Goal: Information Seeking & Learning: Learn about a topic

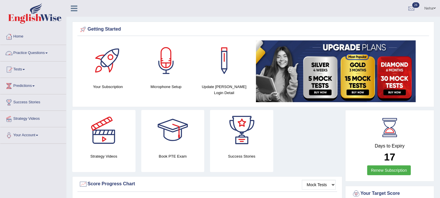
click at [45, 51] on link "Practice Questions" at bounding box center [33, 52] width 66 height 14
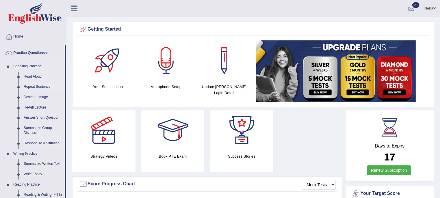
click at [33, 87] on link "Repeat Sentence" at bounding box center [43, 87] width 44 height 10
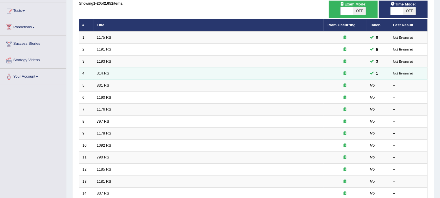
click at [102, 72] on link "814 RS" at bounding box center [103, 73] width 12 height 4
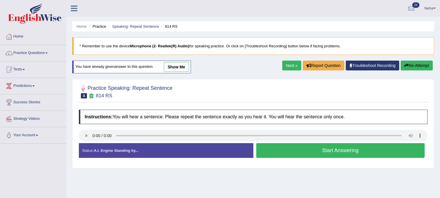
scroll to position [43, 0]
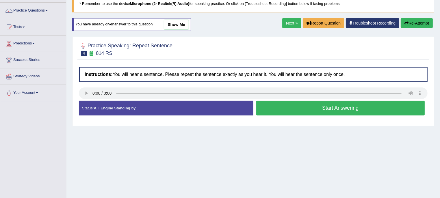
click at [281, 109] on button "Start Answering" at bounding box center [340, 108] width 169 height 15
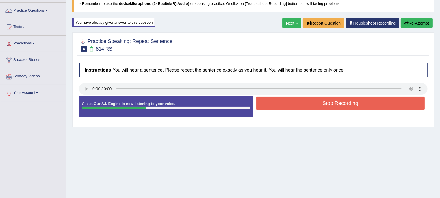
click at [281, 109] on button "Stop Recording" at bounding box center [340, 103] width 169 height 13
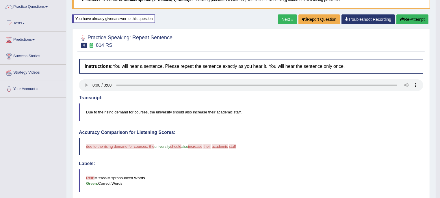
scroll to position [46, 0]
click at [413, 19] on button "Re-Attempt" at bounding box center [413, 19] width 32 height 10
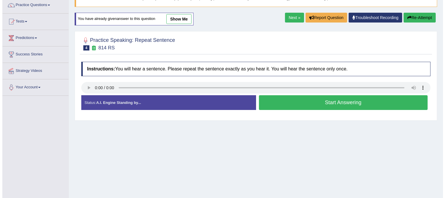
scroll to position [54, 0]
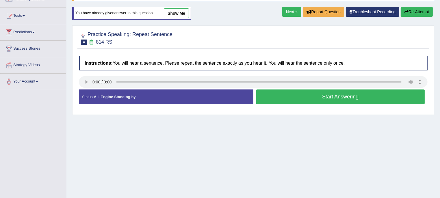
click at [296, 96] on button "Start Answering" at bounding box center [340, 97] width 169 height 15
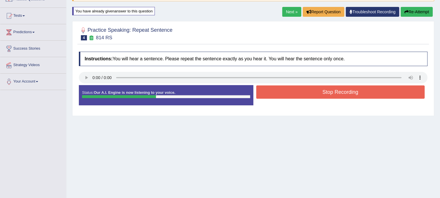
click at [296, 96] on button "Stop Recording" at bounding box center [340, 92] width 169 height 13
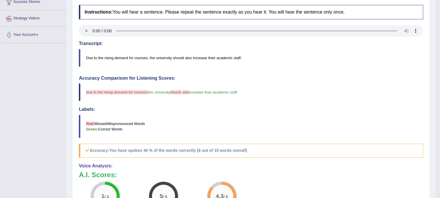
scroll to position [0, 0]
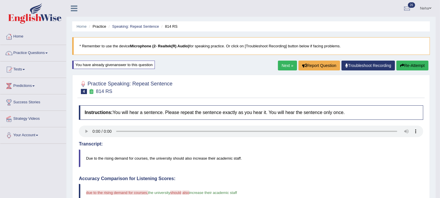
click at [409, 64] on button "Re-Attempt" at bounding box center [413, 66] width 32 height 10
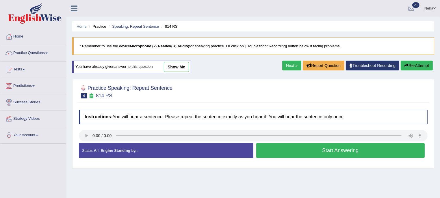
click at [298, 154] on button "Start Answering" at bounding box center [340, 150] width 169 height 15
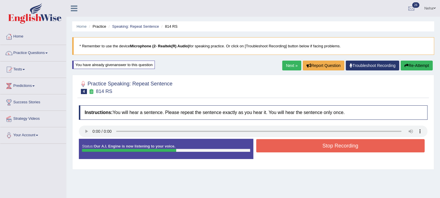
click at [369, 149] on button "Stop Recording" at bounding box center [340, 145] width 169 height 13
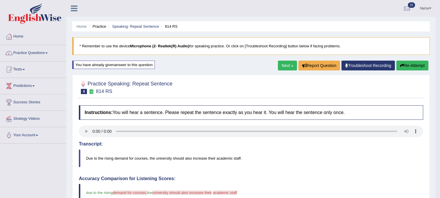
click at [405, 63] on button "Re-Attempt" at bounding box center [413, 66] width 32 height 10
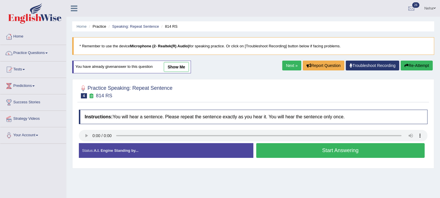
click at [295, 147] on button "Start Answering" at bounding box center [340, 150] width 169 height 15
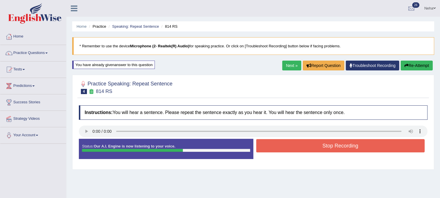
click at [295, 147] on button "Stop Recording" at bounding box center [340, 145] width 169 height 13
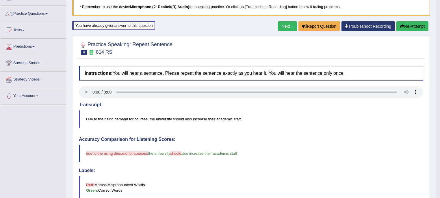
scroll to position [38, 0]
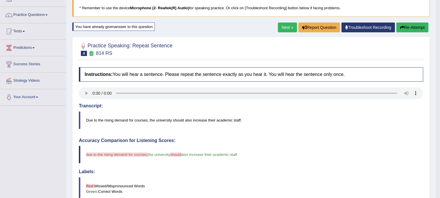
click at [291, 28] on link "Next »" at bounding box center [287, 28] width 19 height 10
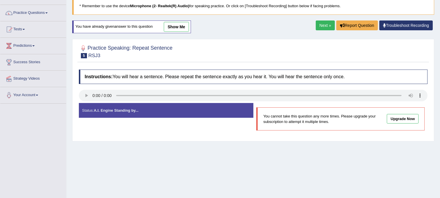
scroll to position [40, 0]
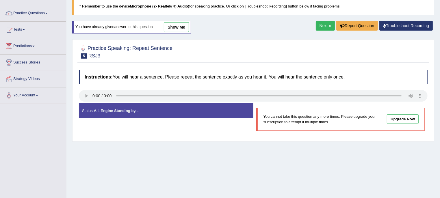
click at [323, 24] on link "Next »" at bounding box center [325, 26] width 19 height 10
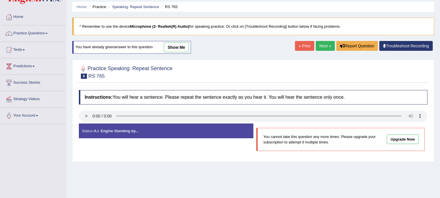
scroll to position [25, 0]
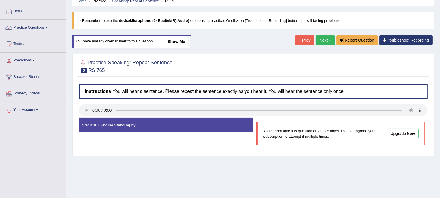
click at [328, 38] on link "Next »" at bounding box center [325, 40] width 19 height 10
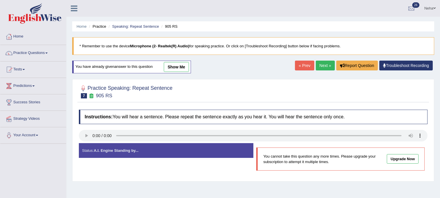
scroll to position [16, 0]
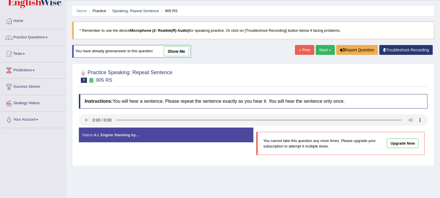
click at [326, 47] on link "Next »" at bounding box center [325, 50] width 19 height 10
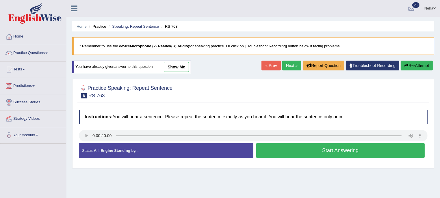
click at [296, 167] on div "Practice Speaking: Repeat Sentence 8 RS 763 Instructions: You will hear a sente…" at bounding box center [253, 124] width 362 height 90
click at [294, 147] on button "Start Answering" at bounding box center [340, 150] width 169 height 15
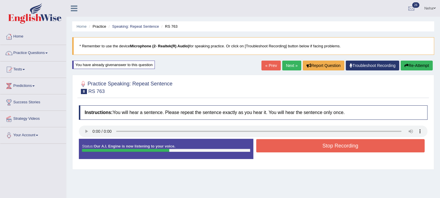
click at [294, 147] on button "Stop Recording" at bounding box center [340, 145] width 169 height 13
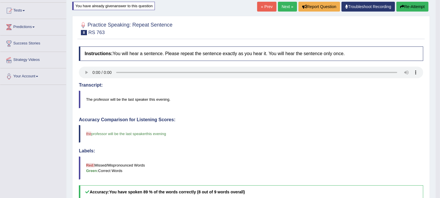
scroll to position [58, 0]
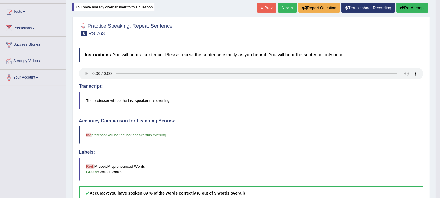
click at [411, 10] on button "Re-Attempt" at bounding box center [413, 8] width 32 height 10
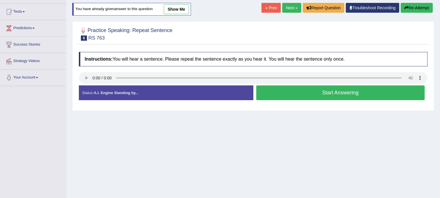
click at [269, 96] on button "Start Answering" at bounding box center [340, 93] width 169 height 15
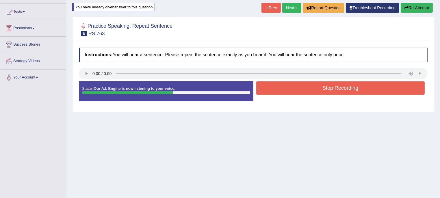
click at [275, 89] on button "Stop Recording" at bounding box center [340, 88] width 169 height 13
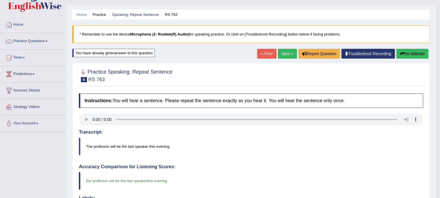
scroll to position [12, 0]
click at [291, 50] on link "Next »" at bounding box center [287, 54] width 19 height 10
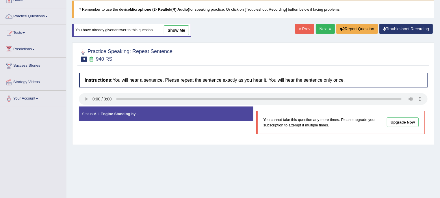
scroll to position [37, 0]
click at [319, 27] on link "Next »" at bounding box center [325, 29] width 19 height 10
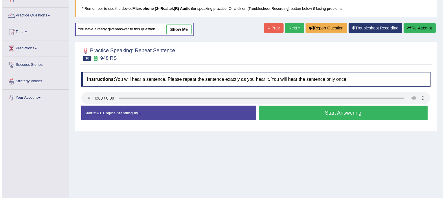
scroll to position [38, 0]
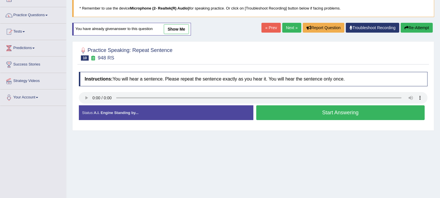
click at [295, 112] on button "Start Answering" at bounding box center [340, 113] width 169 height 15
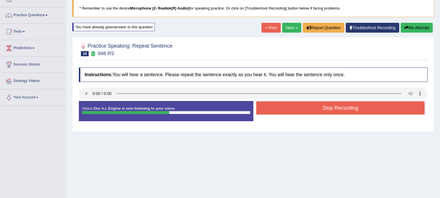
click at [295, 112] on button "Stop Recording" at bounding box center [340, 107] width 169 height 13
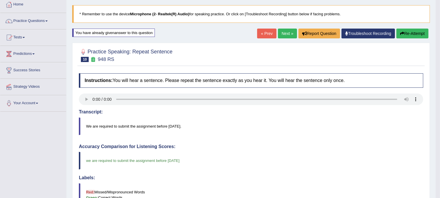
scroll to position [29, 0]
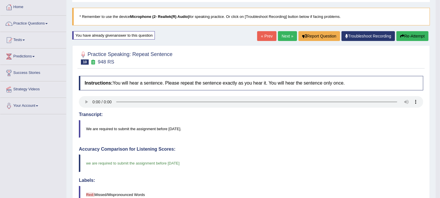
click at [291, 34] on link "Next »" at bounding box center [287, 36] width 19 height 10
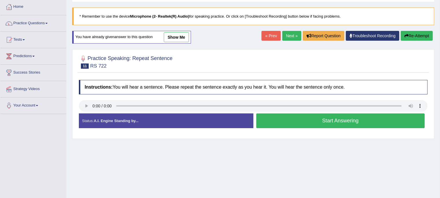
click at [275, 117] on button "Start Answering" at bounding box center [340, 121] width 169 height 15
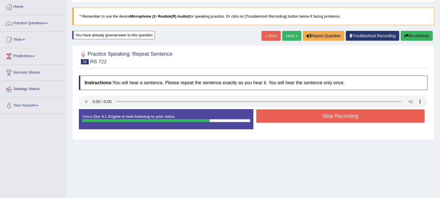
click at [275, 117] on button "Stop Recording" at bounding box center [340, 116] width 169 height 13
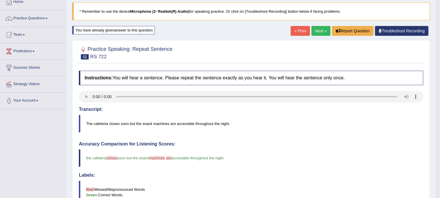
scroll to position [35, 0]
click at [320, 32] on link "Next »" at bounding box center [321, 31] width 19 height 10
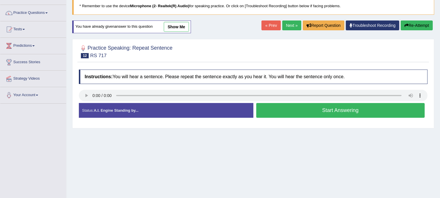
scroll to position [40, 0]
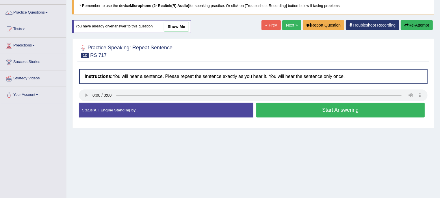
click at [315, 112] on button "Start Answering" at bounding box center [340, 110] width 169 height 15
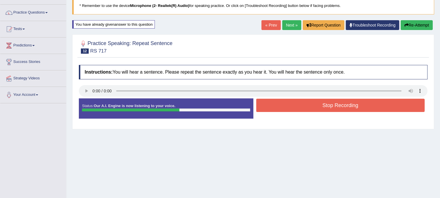
click at [306, 104] on button "Stop Recording" at bounding box center [340, 105] width 169 height 13
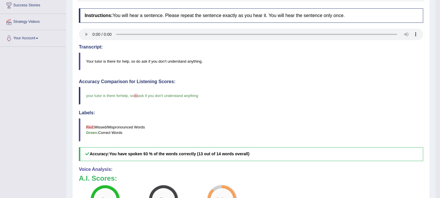
scroll to position [53, 0]
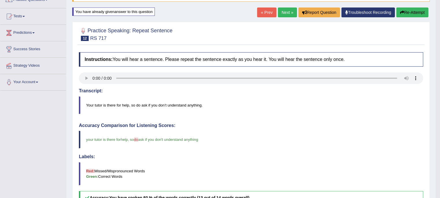
click at [287, 12] on link "Next »" at bounding box center [287, 13] width 19 height 10
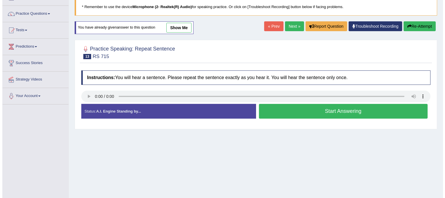
scroll to position [39, 0]
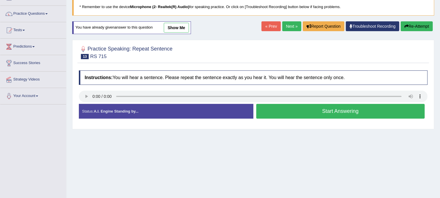
click at [271, 106] on button "Start Answering" at bounding box center [340, 111] width 169 height 15
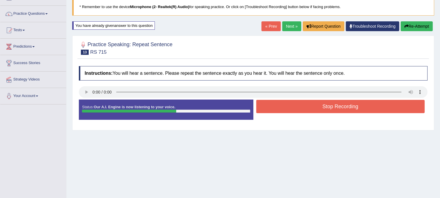
click at [271, 106] on button "Stop Recording" at bounding box center [340, 106] width 169 height 13
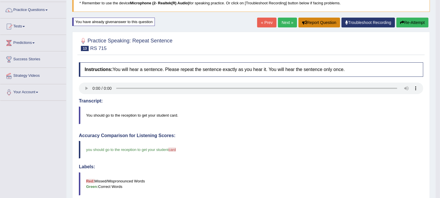
scroll to position [43, 0]
click at [406, 22] on button "Re-Attempt" at bounding box center [413, 23] width 32 height 10
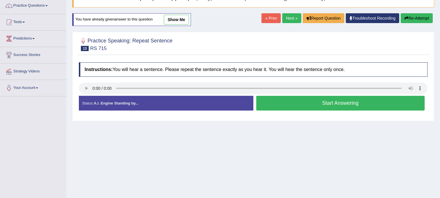
click at [279, 104] on button "Start Answering" at bounding box center [340, 103] width 169 height 15
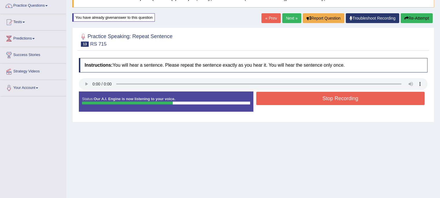
click at [281, 100] on button "Stop Recording" at bounding box center [340, 98] width 169 height 13
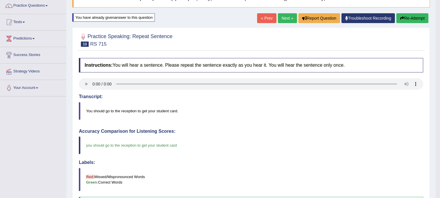
click at [253, 152] on blockquote "you should go to the reception to get your student card and i will be very happy" at bounding box center [251, 146] width 345 height 18
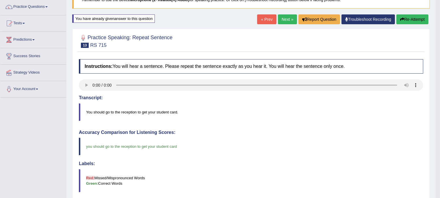
scroll to position [46, 0]
click at [282, 19] on link "Next »" at bounding box center [287, 20] width 19 height 10
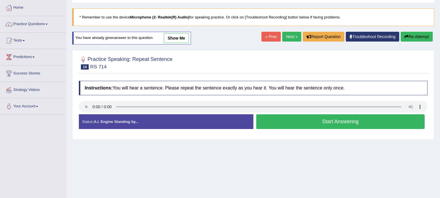
click at [287, 121] on button "Start Answering" at bounding box center [340, 121] width 169 height 15
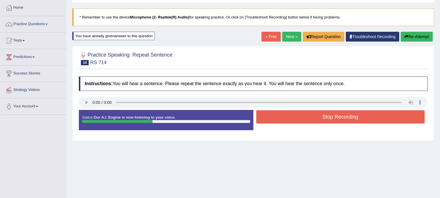
click at [287, 121] on button "Stop Recording" at bounding box center [340, 116] width 169 height 13
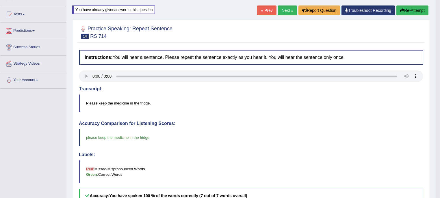
scroll to position [54, 0]
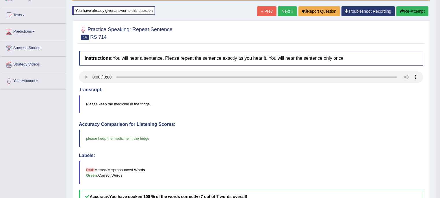
click at [409, 13] on button "Re-Attempt" at bounding box center [413, 11] width 32 height 10
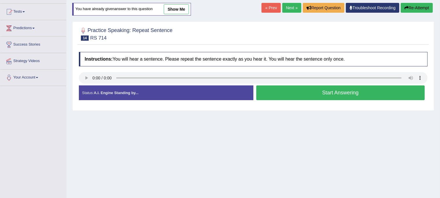
scroll to position [54, 0]
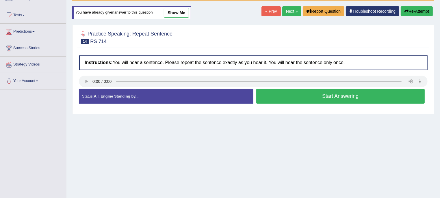
click at [287, 98] on button "Start Answering" at bounding box center [340, 96] width 169 height 15
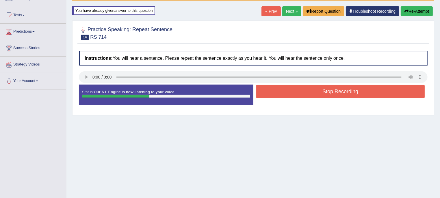
click at [291, 96] on button "Stop Recording" at bounding box center [340, 91] width 169 height 13
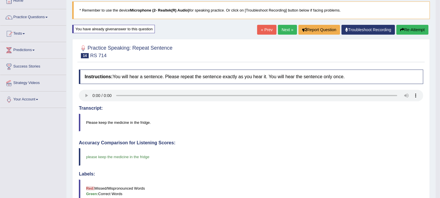
scroll to position [36, 0]
click at [283, 29] on link "Next »" at bounding box center [287, 30] width 19 height 10
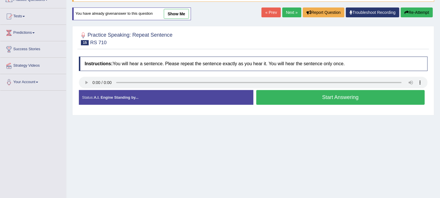
click at [293, 95] on button "Start Answering" at bounding box center [340, 97] width 169 height 15
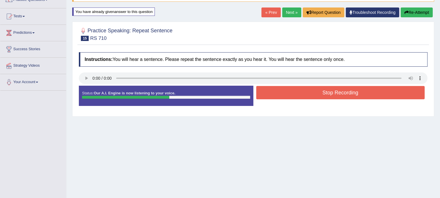
click at [293, 95] on button "Stop Recording" at bounding box center [340, 92] width 169 height 13
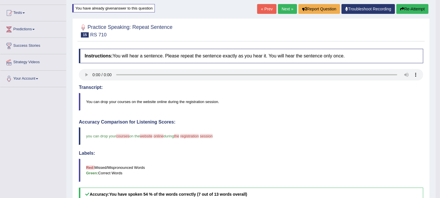
scroll to position [54, 0]
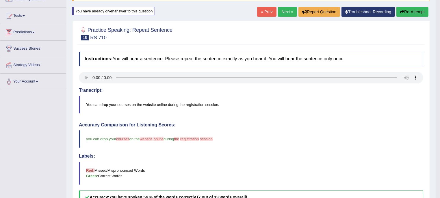
click at [402, 12] on icon "button" at bounding box center [402, 12] width 4 height 4
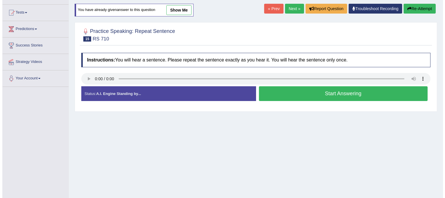
scroll to position [54, 0]
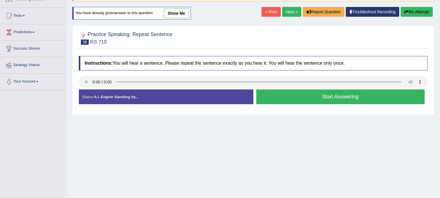
click at [278, 92] on button "Start Answering" at bounding box center [340, 97] width 169 height 15
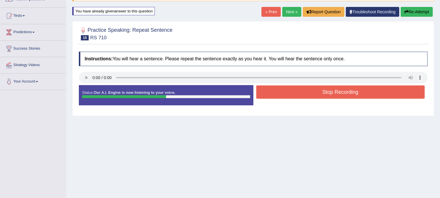
click at [278, 92] on button "Stop Recording" at bounding box center [340, 92] width 169 height 13
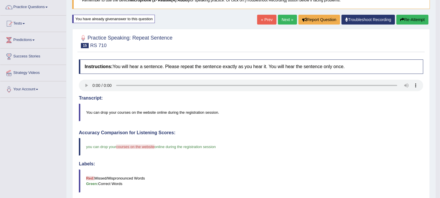
scroll to position [39, 0]
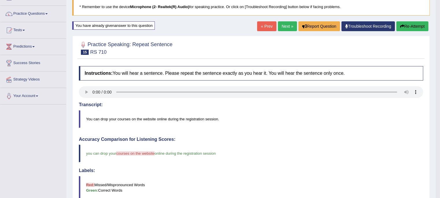
click at [283, 28] on link "Next »" at bounding box center [287, 26] width 19 height 10
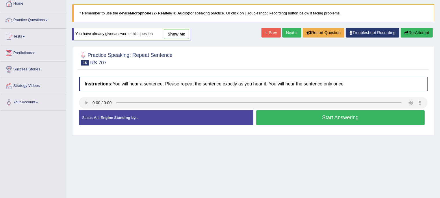
click at [300, 112] on button "Start Answering" at bounding box center [340, 117] width 169 height 15
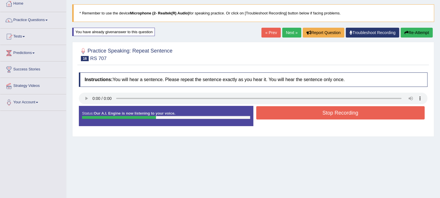
click at [300, 112] on button "Stop Recording" at bounding box center [340, 112] width 169 height 13
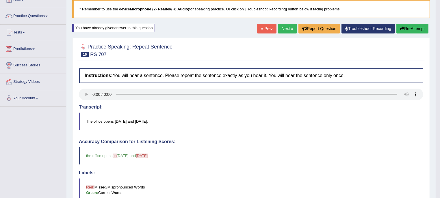
scroll to position [36, 0]
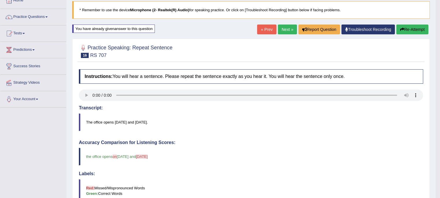
click at [410, 25] on button "Re-Attempt" at bounding box center [413, 30] width 32 height 10
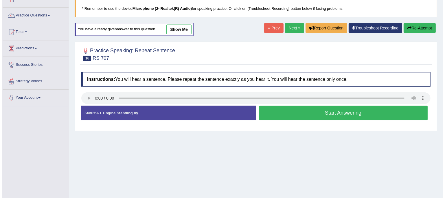
scroll to position [36, 0]
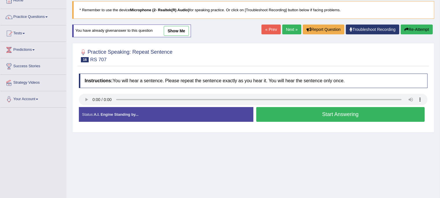
click at [305, 119] on button "Start Answering" at bounding box center [340, 114] width 169 height 15
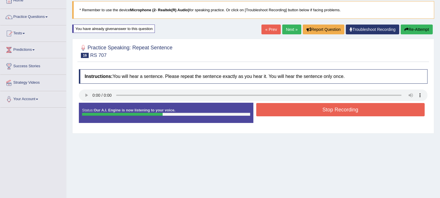
click at [309, 110] on button "Stop Recording" at bounding box center [340, 109] width 169 height 13
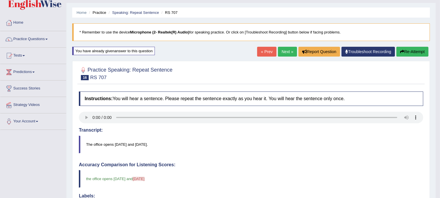
scroll to position [13, 0]
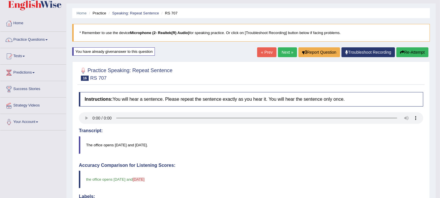
click at [413, 53] on button "Re-Attempt" at bounding box center [413, 52] width 32 height 10
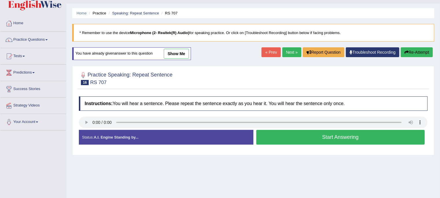
click at [284, 139] on button "Start Answering" at bounding box center [340, 137] width 169 height 15
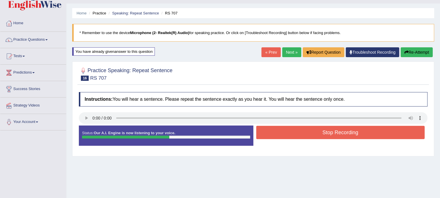
click at [286, 135] on button "Stop Recording" at bounding box center [340, 132] width 169 height 13
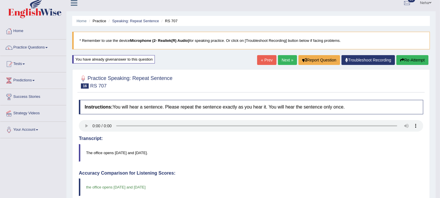
scroll to position [4, 0]
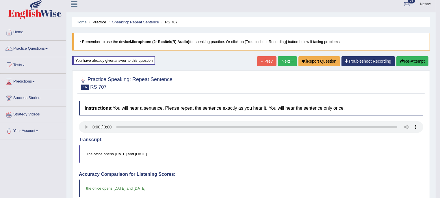
click at [286, 61] on link "Next »" at bounding box center [287, 61] width 19 height 10
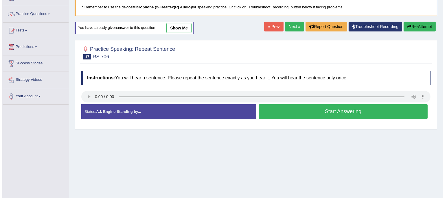
scroll to position [39, 0]
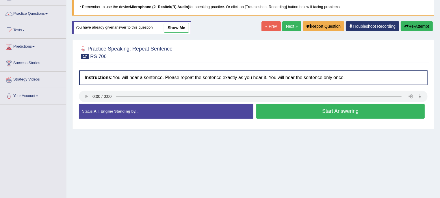
click at [294, 107] on button "Start Answering" at bounding box center [340, 111] width 169 height 15
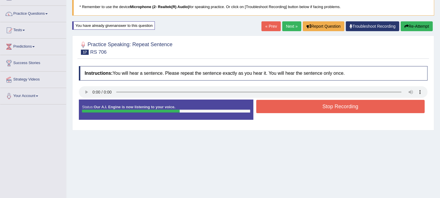
click at [294, 107] on button "Stop Recording" at bounding box center [340, 106] width 169 height 13
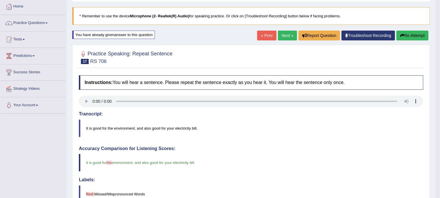
scroll to position [30, 0]
click at [411, 34] on button "Re-Attempt" at bounding box center [413, 36] width 32 height 10
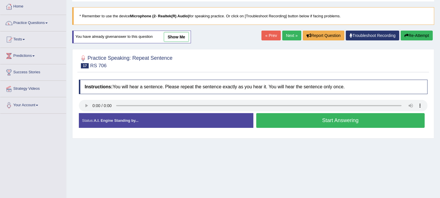
click at [319, 121] on button "Start Answering" at bounding box center [340, 120] width 169 height 15
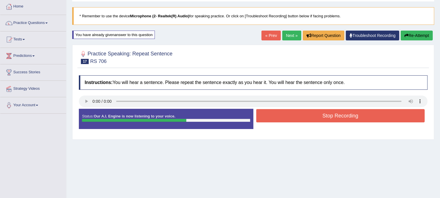
click at [319, 119] on button "Stop Recording" at bounding box center [340, 115] width 169 height 13
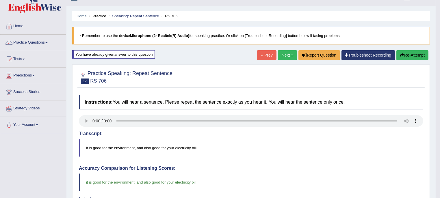
scroll to position [2, 0]
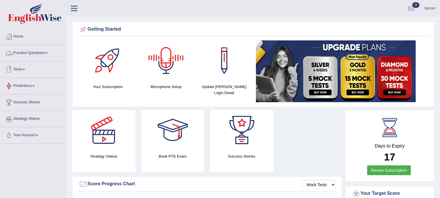
click at [47, 53] on span at bounding box center [46, 53] width 2 height 1
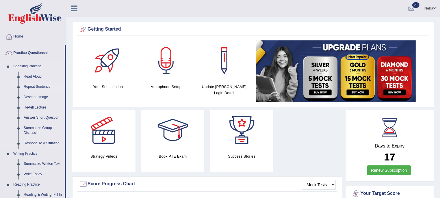
click at [36, 84] on link "Repeat Sentence" at bounding box center [43, 87] width 44 height 10
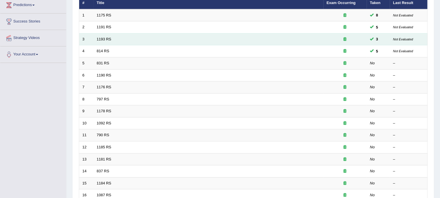
scroll to position [82, 0]
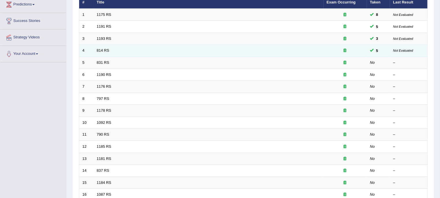
click at [343, 50] on div at bounding box center [345, 50] width 37 height 5
click at [103, 50] on link "814 RS" at bounding box center [103, 50] width 12 height 4
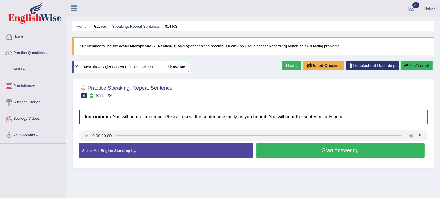
click at [291, 65] on link "Next »" at bounding box center [291, 66] width 19 height 10
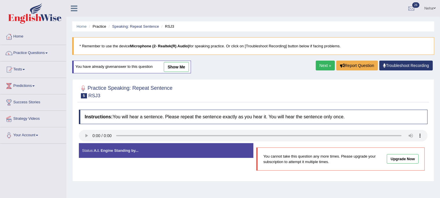
click at [320, 66] on link "Next »" at bounding box center [325, 66] width 19 height 10
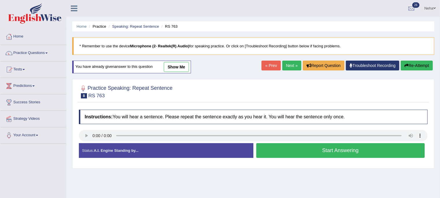
click at [284, 147] on button "Start Answering" at bounding box center [340, 150] width 169 height 15
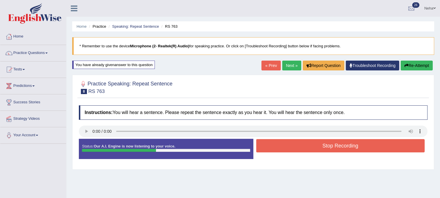
click at [284, 147] on button "Stop Recording" at bounding box center [340, 145] width 169 height 13
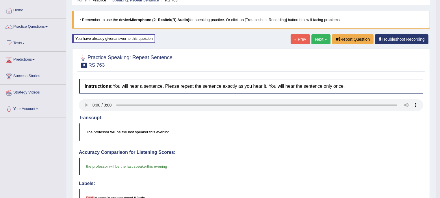
scroll to position [23, 0]
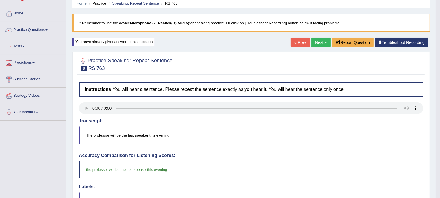
click at [320, 41] on link "Next »" at bounding box center [321, 43] width 19 height 10
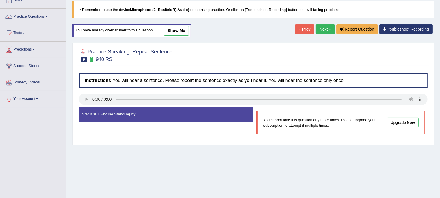
scroll to position [37, 0]
click at [323, 28] on link "Next »" at bounding box center [325, 29] width 19 height 10
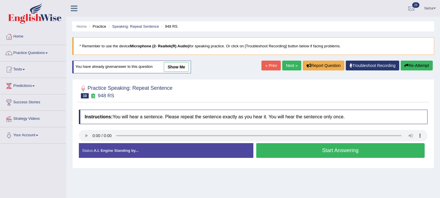
click at [284, 150] on button "Start Answering" at bounding box center [340, 150] width 169 height 15
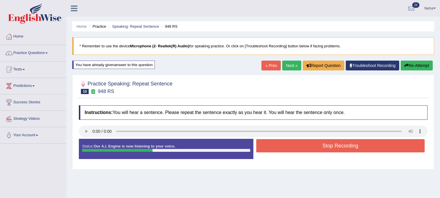
click at [284, 144] on button "Stop Recording" at bounding box center [340, 145] width 169 height 13
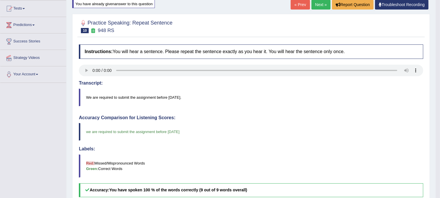
scroll to position [26, 0]
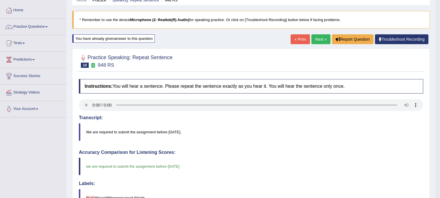
click at [317, 42] on link "Next »" at bounding box center [321, 39] width 19 height 10
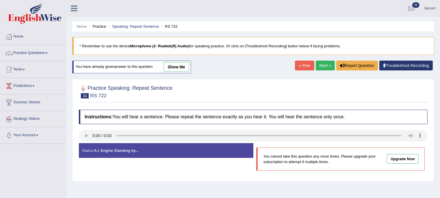
click at [322, 66] on link "Next »" at bounding box center [325, 66] width 19 height 10
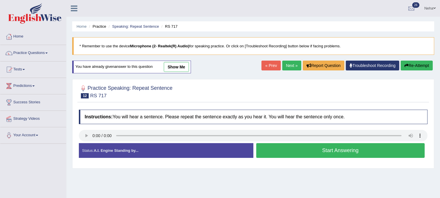
click at [268, 147] on button "Start Answering" at bounding box center [340, 150] width 169 height 15
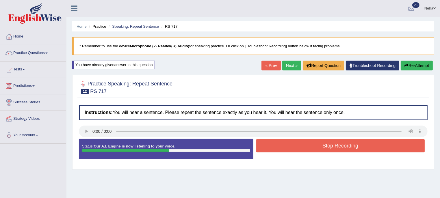
click at [268, 147] on button "Stop Recording" at bounding box center [340, 145] width 169 height 13
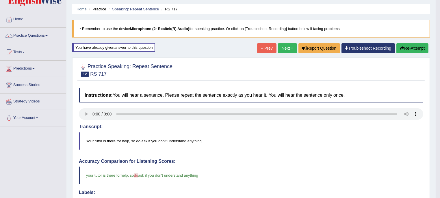
scroll to position [16, 0]
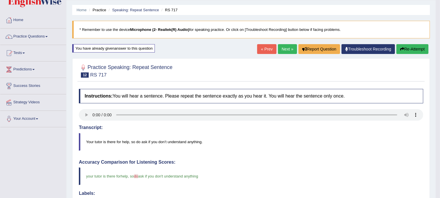
click at [287, 47] on link "Next »" at bounding box center [287, 49] width 19 height 10
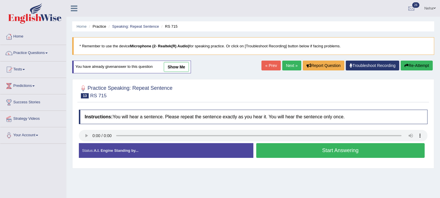
click at [292, 149] on button "Start Answering" at bounding box center [340, 150] width 169 height 15
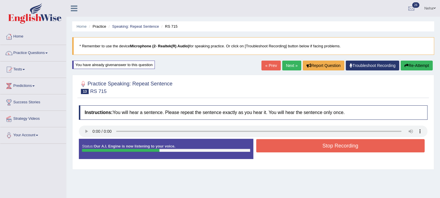
click at [292, 149] on button "Stop Recording" at bounding box center [340, 145] width 169 height 13
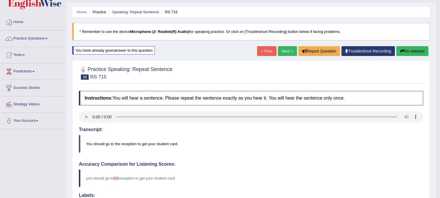
scroll to position [12, 0]
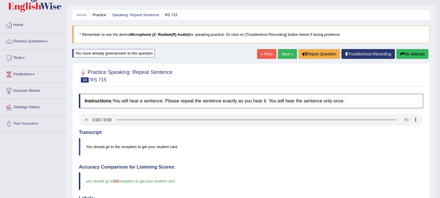
click at [312, 138] on blockquote "You should go to the reception to get your student card." at bounding box center [251, 147] width 345 height 18
click at [285, 52] on link "Next »" at bounding box center [287, 54] width 19 height 10
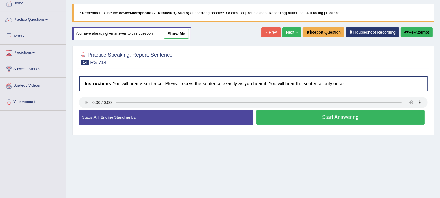
scroll to position [34, 0]
click at [281, 112] on button "Start Answering" at bounding box center [340, 117] width 169 height 15
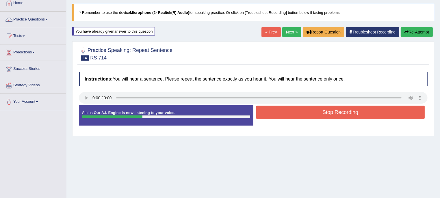
click at [281, 112] on button "Stop Recording" at bounding box center [340, 112] width 169 height 13
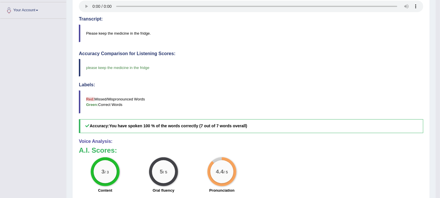
scroll to position [0, 0]
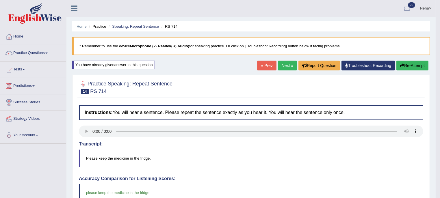
click at [281, 63] on link "Next »" at bounding box center [287, 66] width 19 height 10
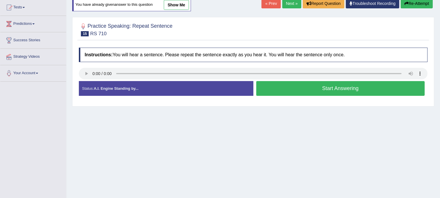
click at [282, 93] on button "Start Answering" at bounding box center [340, 88] width 169 height 15
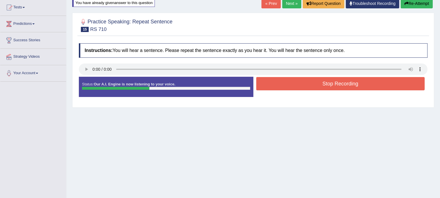
click at [285, 86] on button "Stop Recording" at bounding box center [340, 83] width 169 height 13
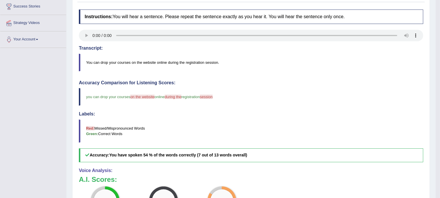
scroll to position [45, 0]
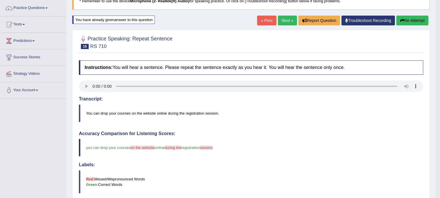
click at [284, 22] on link "Next »" at bounding box center [287, 21] width 19 height 10
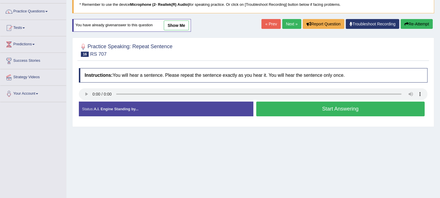
scroll to position [44, 0]
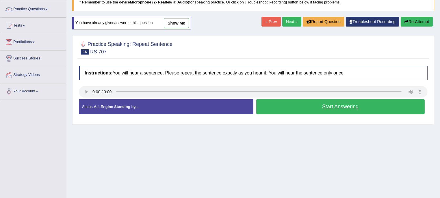
click at [276, 103] on button "Start Answering" at bounding box center [340, 106] width 169 height 15
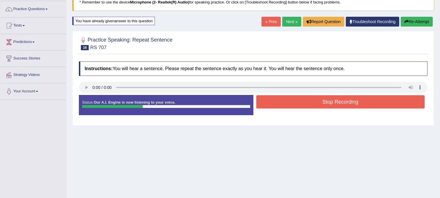
click at [276, 103] on button "Stop Recording" at bounding box center [340, 101] width 169 height 13
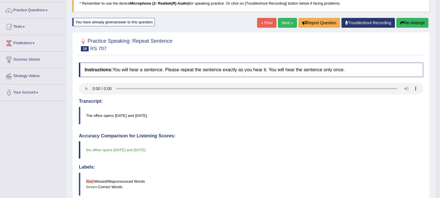
scroll to position [42, 0]
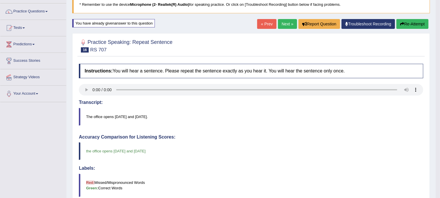
click at [405, 23] on button "Re-Attempt" at bounding box center [413, 24] width 32 height 10
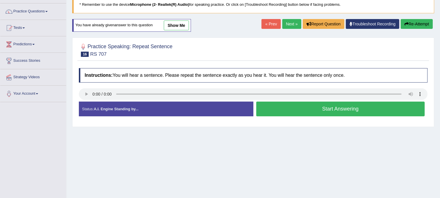
click at [295, 106] on button "Start Answering" at bounding box center [340, 109] width 169 height 15
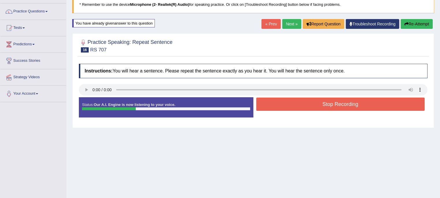
click at [295, 106] on button "Stop Recording" at bounding box center [340, 104] width 169 height 13
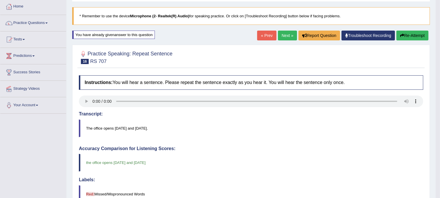
scroll to position [29, 0]
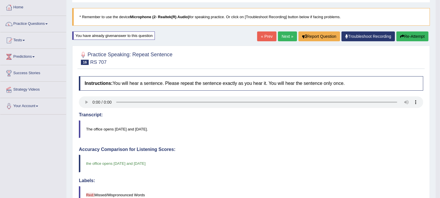
click at [285, 35] on link "Next »" at bounding box center [287, 37] width 19 height 10
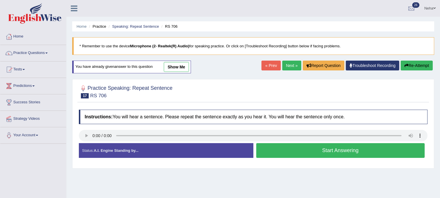
click at [265, 151] on button "Start Answering" at bounding box center [340, 150] width 169 height 15
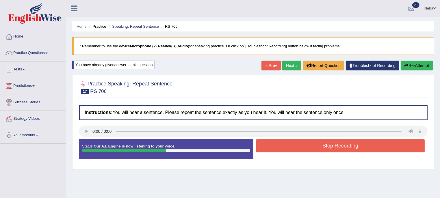
click at [267, 149] on button "Stop Recording" at bounding box center [340, 145] width 169 height 13
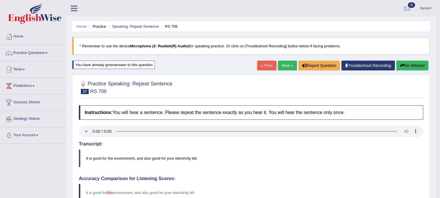
click at [285, 67] on link "Next »" at bounding box center [287, 66] width 19 height 10
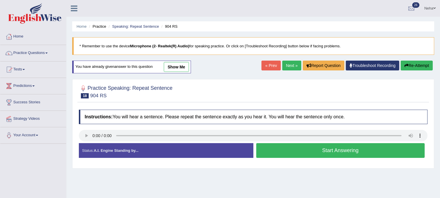
click at [283, 151] on button "Start Answering" at bounding box center [340, 150] width 169 height 15
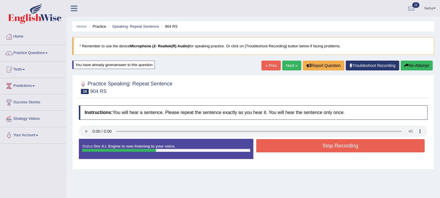
click at [287, 145] on button "Stop Recording" at bounding box center [340, 145] width 169 height 13
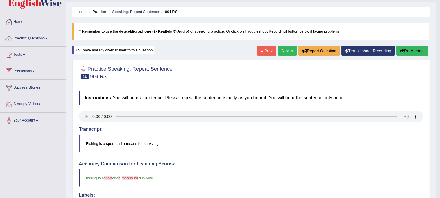
scroll to position [14, 0]
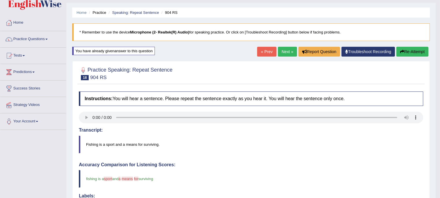
click at [407, 54] on button "Re-Attempt" at bounding box center [413, 52] width 32 height 10
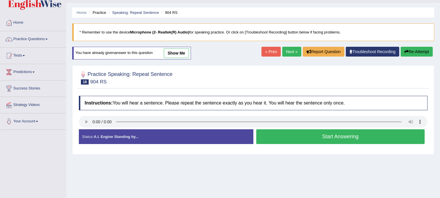
click at [291, 133] on button "Start Answering" at bounding box center [340, 137] width 169 height 15
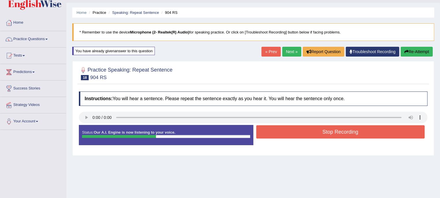
click at [291, 133] on button "Stop Recording" at bounding box center [340, 131] width 169 height 13
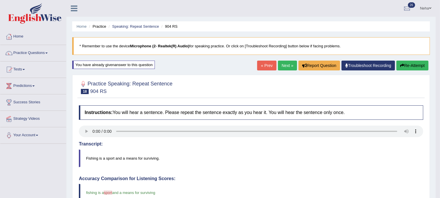
click at [414, 66] on button "Re-Attempt" at bounding box center [413, 66] width 32 height 10
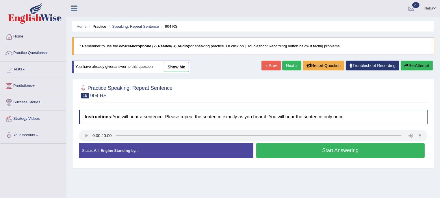
click at [286, 155] on button "Start Answering" at bounding box center [340, 150] width 169 height 15
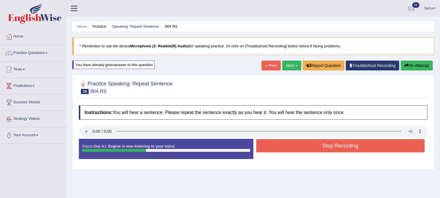
click at [291, 148] on button "Stop Recording" at bounding box center [340, 145] width 169 height 13
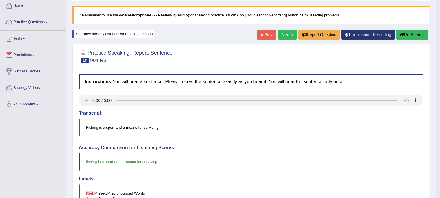
scroll to position [26, 0]
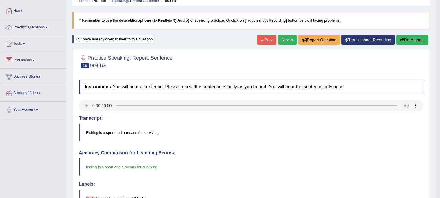
click at [283, 40] on link "Next »" at bounding box center [287, 40] width 19 height 10
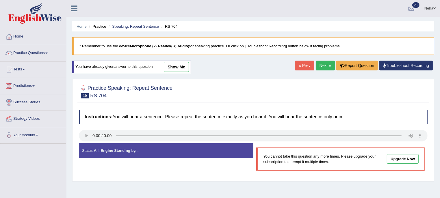
click at [325, 65] on link "Next »" at bounding box center [325, 66] width 19 height 10
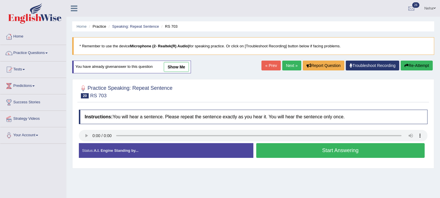
click at [293, 148] on button "Start Answering" at bounding box center [340, 150] width 169 height 15
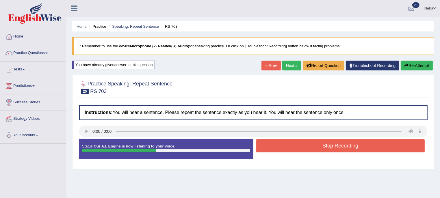
click at [293, 148] on button "Stop Recording" at bounding box center [340, 145] width 169 height 13
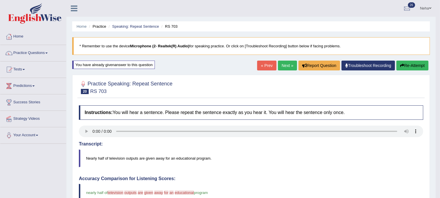
click at [414, 65] on button "Re-Attempt" at bounding box center [413, 66] width 32 height 10
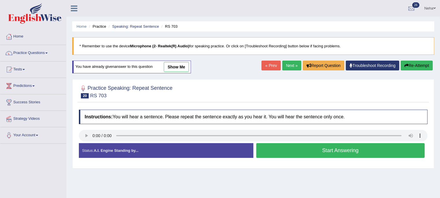
click at [271, 146] on button "Start Answering" at bounding box center [340, 150] width 169 height 15
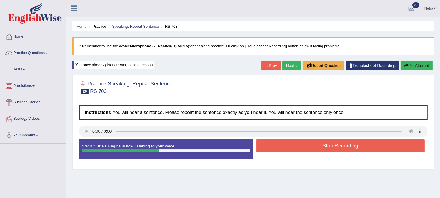
click at [271, 146] on button "Stop Recording" at bounding box center [340, 145] width 169 height 13
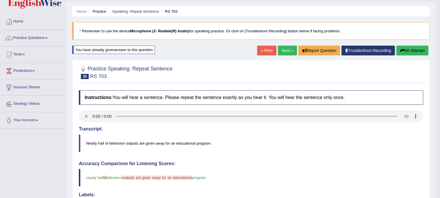
scroll to position [8, 0]
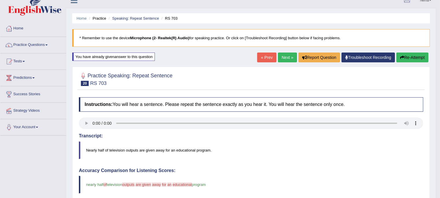
click at [287, 58] on link "Next »" at bounding box center [287, 58] width 19 height 10
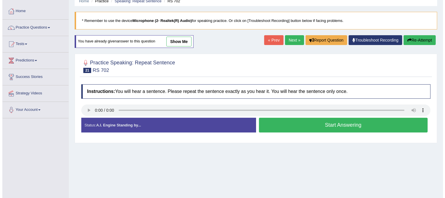
scroll to position [25, 0]
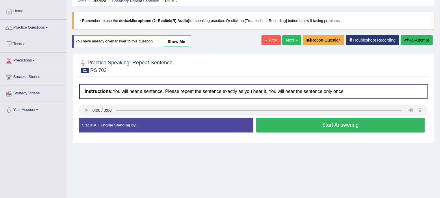
click at [275, 124] on button "Start Answering" at bounding box center [340, 125] width 169 height 15
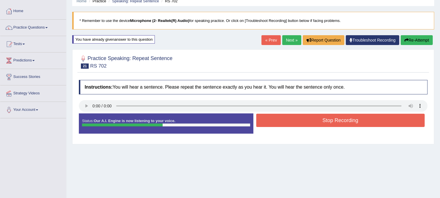
click at [275, 124] on button "Stop Recording" at bounding box center [340, 120] width 169 height 13
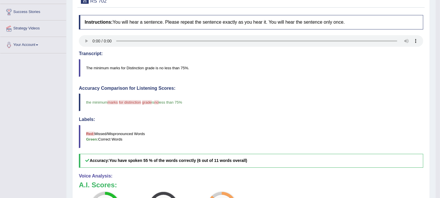
scroll to position [54, 0]
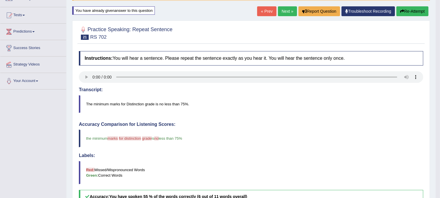
click at [412, 8] on button "Re-Attempt" at bounding box center [413, 11] width 32 height 10
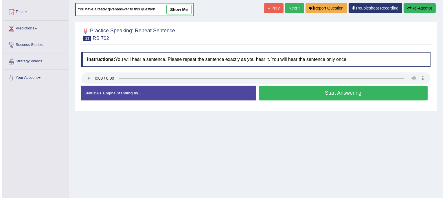
scroll to position [54, 0]
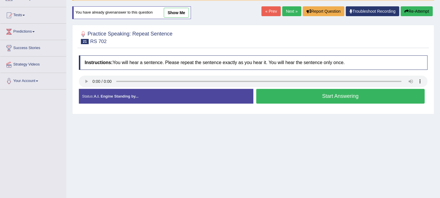
click at [327, 93] on button "Start Answering" at bounding box center [340, 96] width 169 height 15
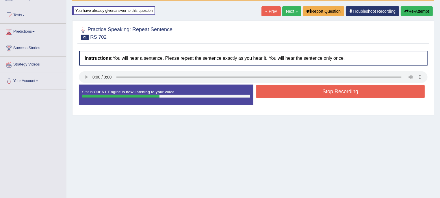
click at [327, 93] on button "Stop Recording" at bounding box center [340, 91] width 169 height 13
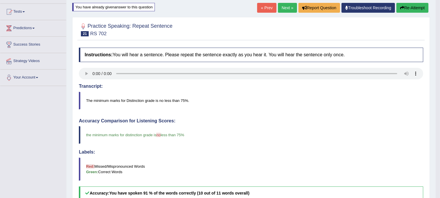
scroll to position [57, 0]
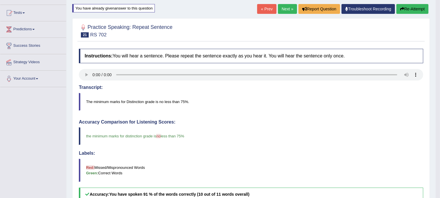
click at [283, 10] on link "Next »" at bounding box center [287, 9] width 19 height 10
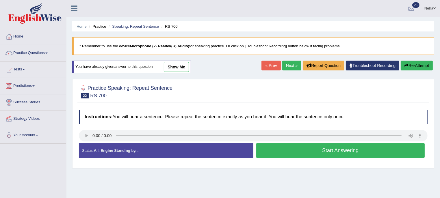
click at [302, 148] on button "Start Answering" at bounding box center [340, 150] width 169 height 15
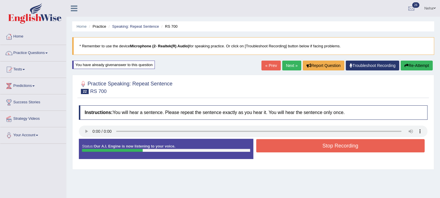
click at [302, 148] on button "Stop Recording" at bounding box center [340, 145] width 169 height 13
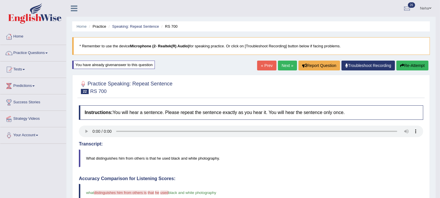
click at [280, 62] on link "Next »" at bounding box center [287, 66] width 19 height 10
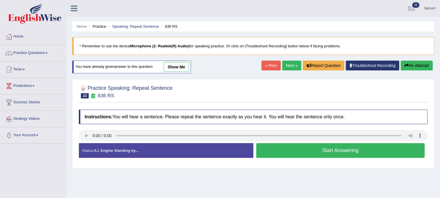
click at [298, 154] on button "Start Answering" at bounding box center [340, 150] width 169 height 15
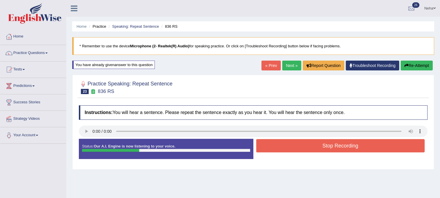
click at [300, 148] on button "Stop Recording" at bounding box center [340, 145] width 169 height 13
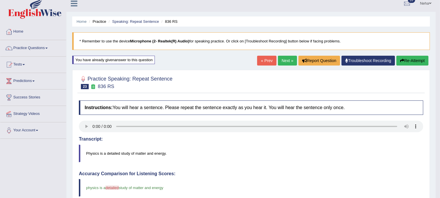
scroll to position [5, 0]
click at [415, 60] on button "Re-Attempt" at bounding box center [413, 61] width 32 height 10
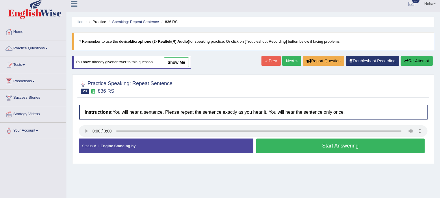
click at [268, 146] on button "Start Answering" at bounding box center [340, 146] width 169 height 15
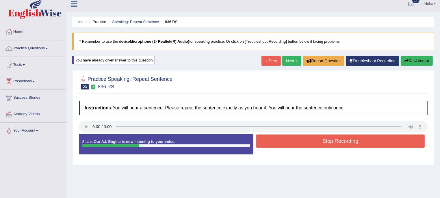
click at [273, 143] on button "Stop Recording" at bounding box center [340, 141] width 169 height 13
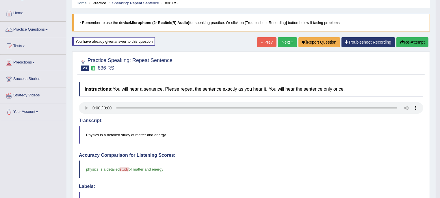
scroll to position [21, 0]
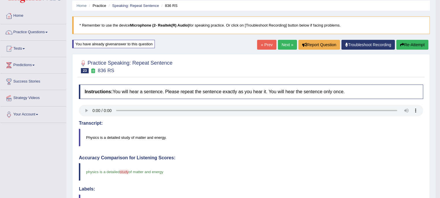
click at [413, 40] on button "Re-Attempt" at bounding box center [413, 45] width 32 height 10
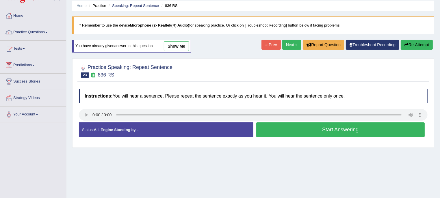
click at [302, 132] on button "Start Answering" at bounding box center [340, 130] width 169 height 15
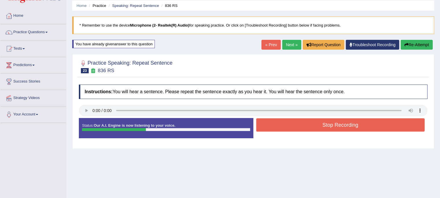
click at [306, 128] on button "Stop Recording" at bounding box center [340, 125] width 169 height 13
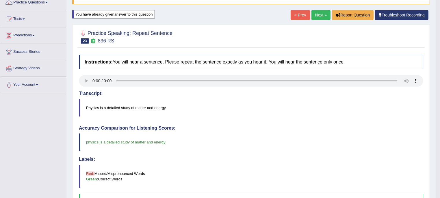
scroll to position [50, 0]
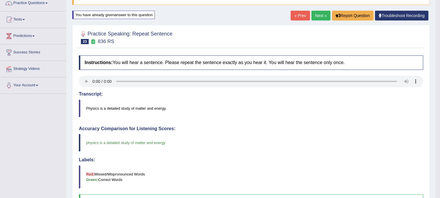
click at [313, 16] on link "Next »" at bounding box center [321, 16] width 19 height 10
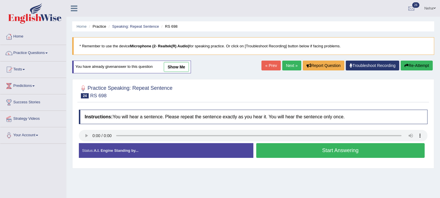
click at [285, 151] on button "Start Answering" at bounding box center [340, 150] width 169 height 15
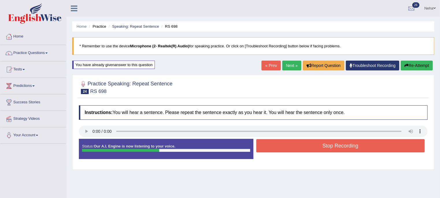
click at [413, 66] on button "Re-Attempt" at bounding box center [417, 66] width 32 height 10
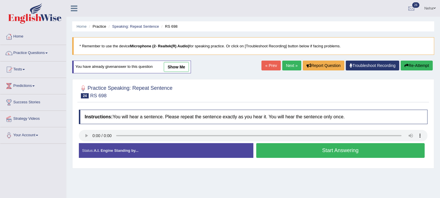
click at [276, 148] on button "Start Answering" at bounding box center [340, 150] width 169 height 15
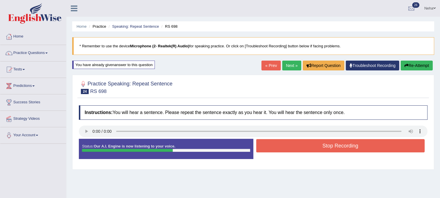
click at [276, 148] on button "Stop Recording" at bounding box center [340, 145] width 169 height 13
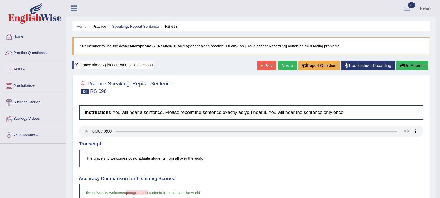
click at [290, 62] on link "Next »" at bounding box center [287, 66] width 19 height 10
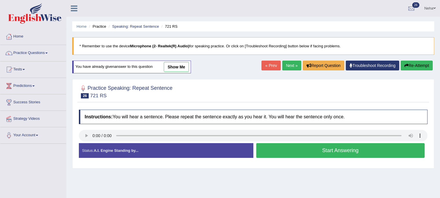
click at [304, 146] on button "Start Answering" at bounding box center [340, 150] width 169 height 15
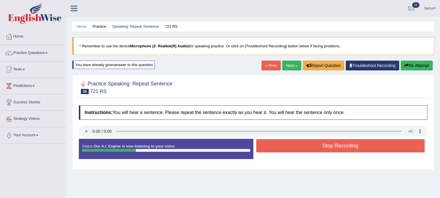
click at [304, 146] on button "Stop Recording" at bounding box center [340, 145] width 169 height 13
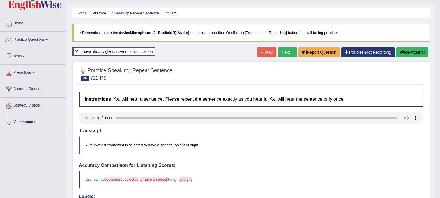
scroll to position [13, 0]
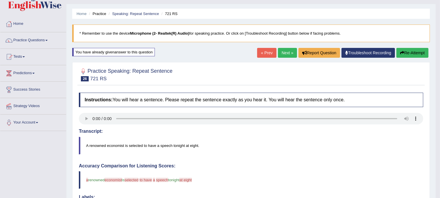
click at [407, 50] on button "Re-Attempt" at bounding box center [413, 53] width 32 height 10
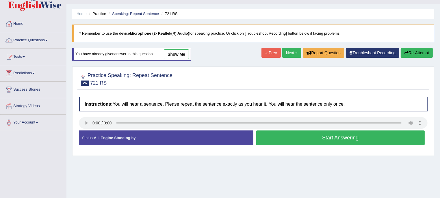
click at [312, 142] on button "Start Answering" at bounding box center [340, 138] width 169 height 15
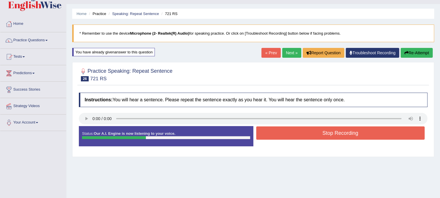
click at [313, 134] on button "Stop Recording" at bounding box center [340, 133] width 169 height 13
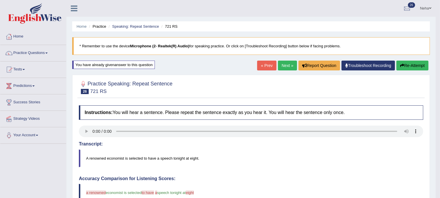
click at [286, 62] on link "Next »" at bounding box center [287, 66] width 19 height 10
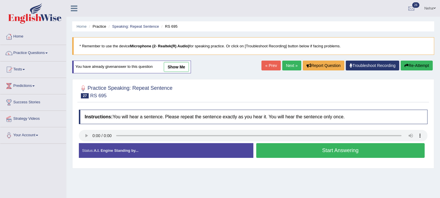
click at [273, 152] on button "Start Answering" at bounding box center [340, 150] width 169 height 15
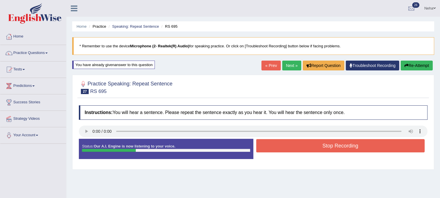
click at [276, 145] on button "Stop Recording" at bounding box center [340, 145] width 169 height 13
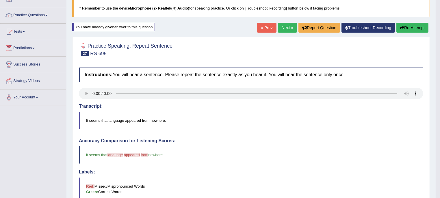
scroll to position [37, 0]
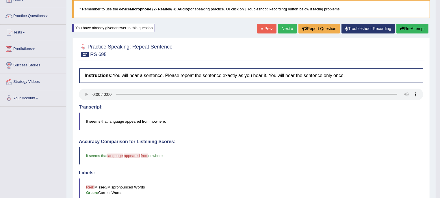
click at [408, 25] on button "Re-Attempt" at bounding box center [413, 29] width 32 height 10
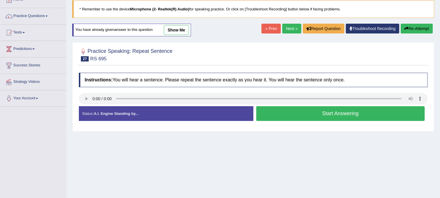
click at [302, 109] on button "Start Answering" at bounding box center [340, 113] width 169 height 15
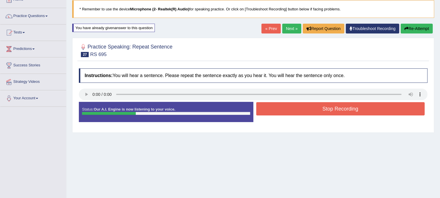
click at [302, 109] on button "Stop Recording" at bounding box center [340, 108] width 169 height 13
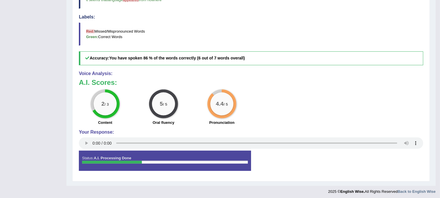
scroll to position [52, 0]
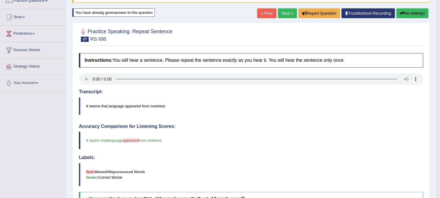
click at [287, 12] on link "Next »" at bounding box center [287, 13] width 19 height 10
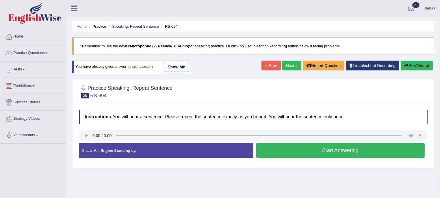
scroll to position [51, 0]
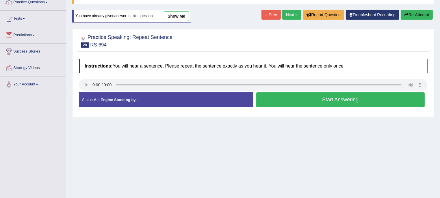
click at [269, 93] on button "Start Answering" at bounding box center [340, 100] width 169 height 15
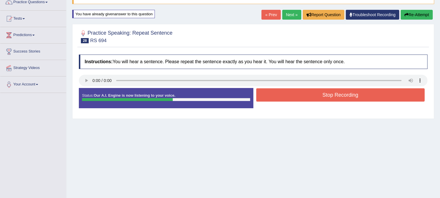
click at [269, 93] on button "Stop Recording" at bounding box center [340, 94] width 169 height 13
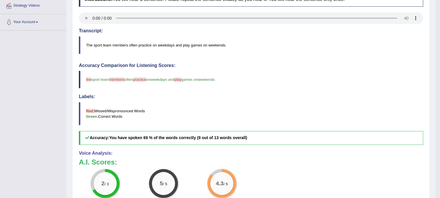
scroll to position [49, 0]
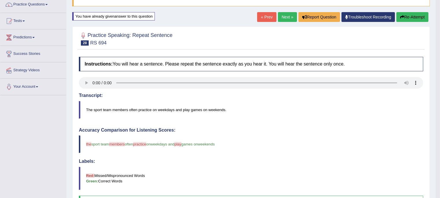
click at [284, 16] on link "Next »" at bounding box center [287, 17] width 19 height 10
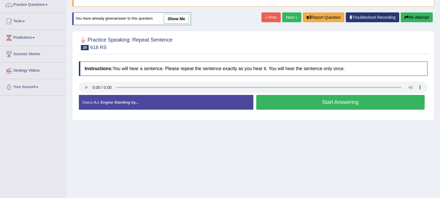
click at [266, 103] on button "Start Answering" at bounding box center [340, 102] width 169 height 15
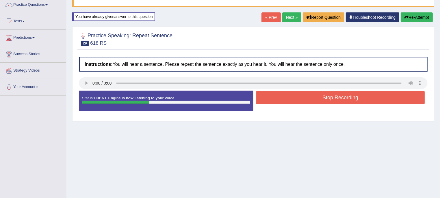
click at [269, 100] on button "Stop Recording" at bounding box center [340, 97] width 169 height 13
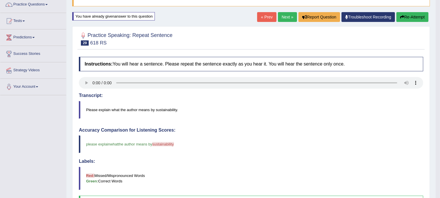
scroll to position [48, 0]
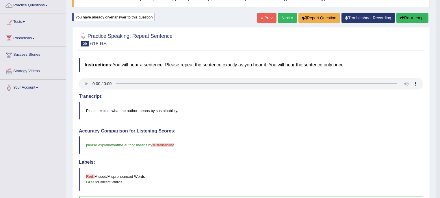
click at [401, 19] on icon "button" at bounding box center [402, 18] width 4 height 4
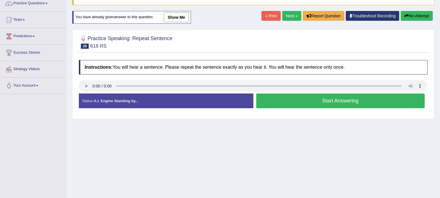
click at [295, 101] on button "Start Answering" at bounding box center [340, 101] width 169 height 15
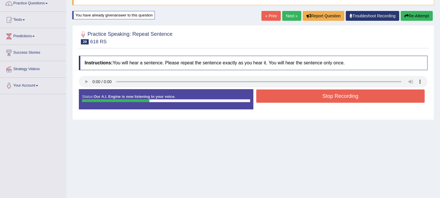
click at [295, 101] on button "Stop Recording" at bounding box center [340, 96] width 169 height 13
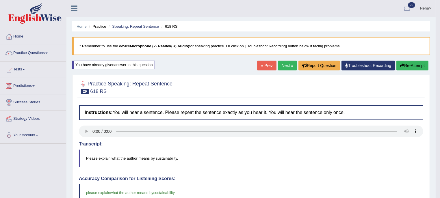
click at [287, 65] on link "Next »" at bounding box center [287, 66] width 19 height 10
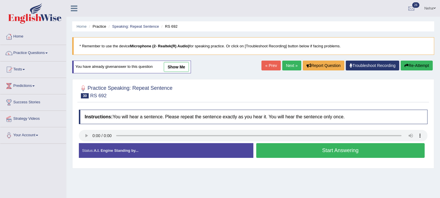
click at [287, 148] on button "Start Answering" at bounding box center [340, 150] width 169 height 15
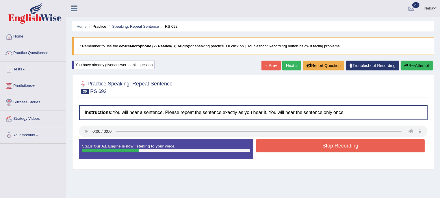
click at [287, 148] on button "Stop Recording" at bounding box center [340, 145] width 169 height 13
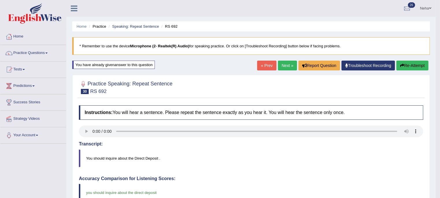
click at [285, 66] on link "Next »" at bounding box center [287, 66] width 19 height 10
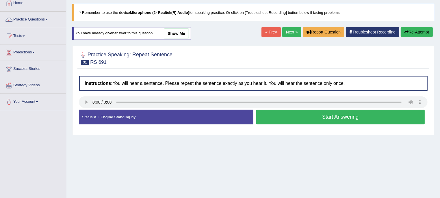
click at [270, 117] on button "Start Answering" at bounding box center [340, 117] width 169 height 15
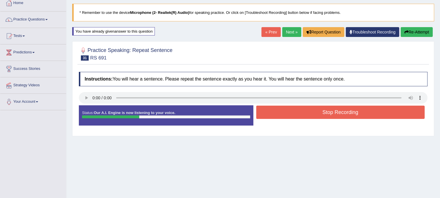
click at [276, 112] on button "Stop Recording" at bounding box center [340, 112] width 169 height 13
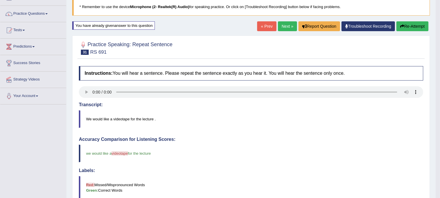
scroll to position [37, 0]
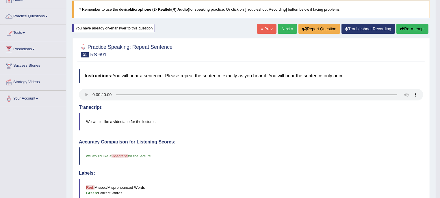
click at [410, 27] on button "Re-Attempt" at bounding box center [413, 29] width 32 height 10
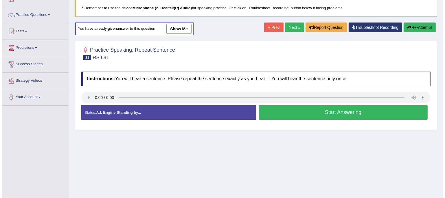
scroll to position [37, 0]
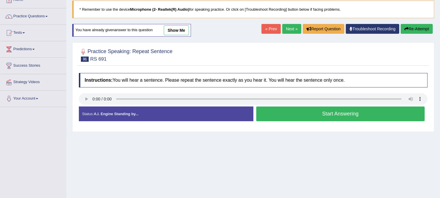
click at [287, 110] on button "Start Answering" at bounding box center [340, 114] width 169 height 15
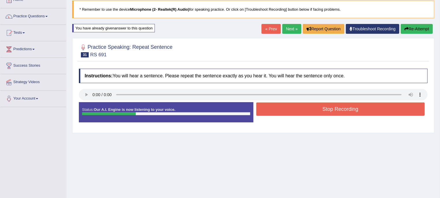
click at [287, 110] on button "Stop Recording" at bounding box center [340, 109] width 169 height 13
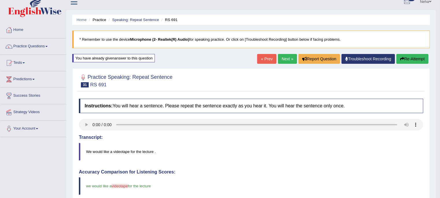
scroll to position [0, 0]
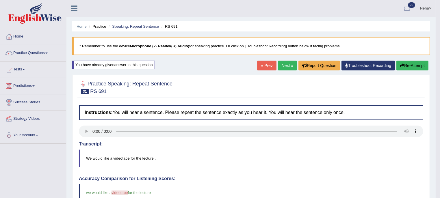
click at [286, 63] on link "Next »" at bounding box center [287, 66] width 19 height 10
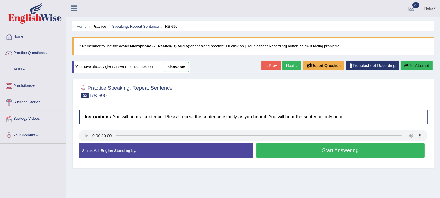
click at [281, 151] on button "Start Answering" at bounding box center [340, 150] width 169 height 15
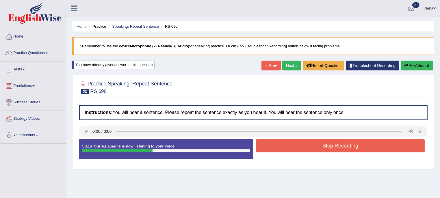
click at [283, 147] on button "Stop Recording" at bounding box center [340, 145] width 169 height 13
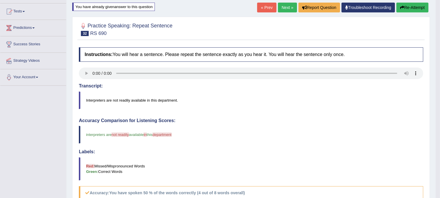
scroll to position [57, 0]
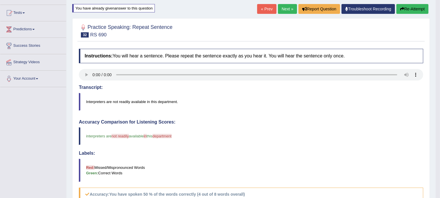
click at [413, 8] on button "Re-Attempt" at bounding box center [413, 9] width 32 height 10
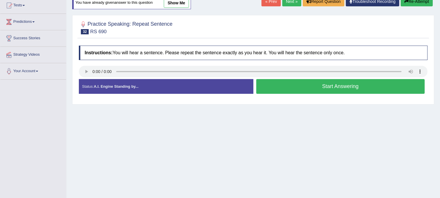
scroll to position [57, 0]
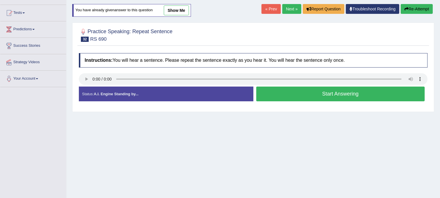
click at [326, 93] on button "Start Answering" at bounding box center [340, 94] width 169 height 15
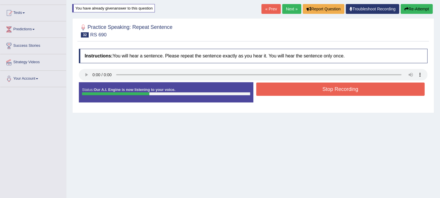
click at [326, 93] on button "Stop Recording" at bounding box center [340, 89] width 169 height 13
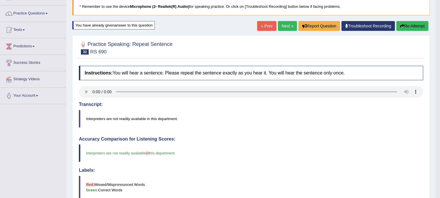
scroll to position [37, 0]
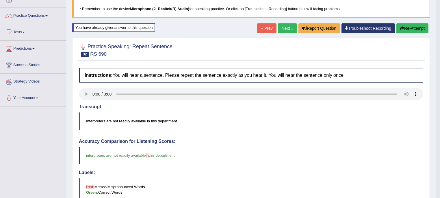
click at [289, 140] on h4 "Accuracy Comparison for Listening Scores:" at bounding box center [251, 141] width 345 height 5
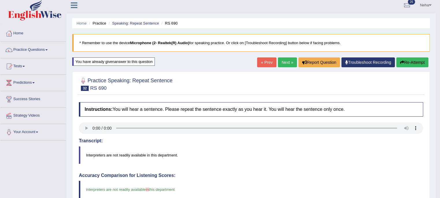
scroll to position [0, 0]
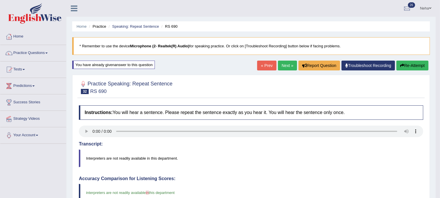
click at [289, 67] on link "Next »" at bounding box center [287, 66] width 19 height 10
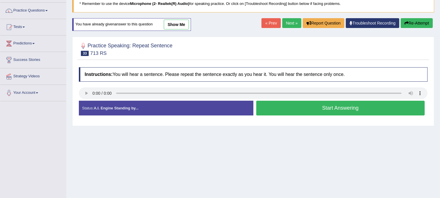
click at [284, 103] on button "Start Answering" at bounding box center [340, 108] width 169 height 15
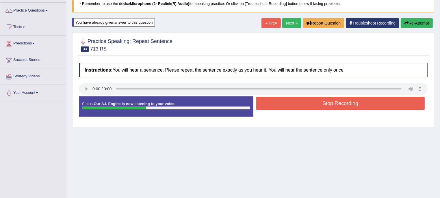
click at [284, 103] on button "Stop Recording" at bounding box center [340, 103] width 169 height 13
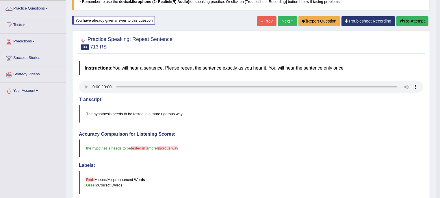
scroll to position [38, 0]
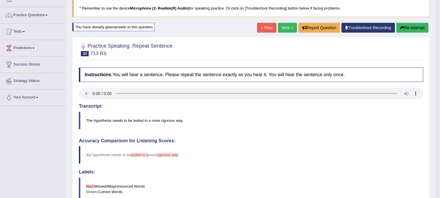
click at [407, 26] on button "Re-Attempt" at bounding box center [413, 28] width 32 height 10
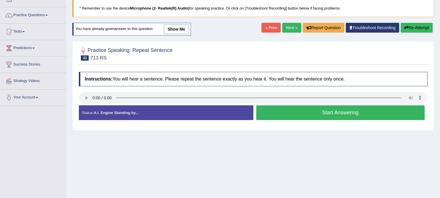
click at [271, 114] on button "Start Answering" at bounding box center [340, 113] width 169 height 15
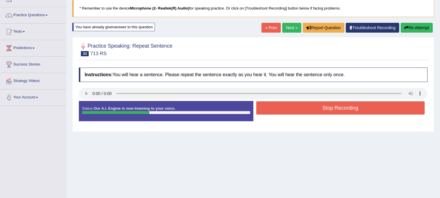
click at [280, 103] on button "Stop Recording" at bounding box center [340, 107] width 169 height 13
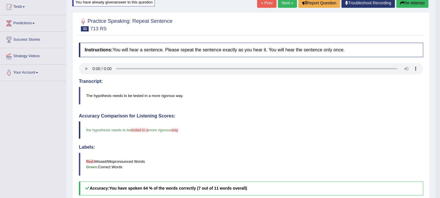
scroll to position [62, 0]
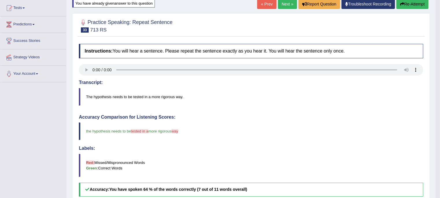
click at [409, 1] on button "Re-Attempt" at bounding box center [413, 4] width 32 height 10
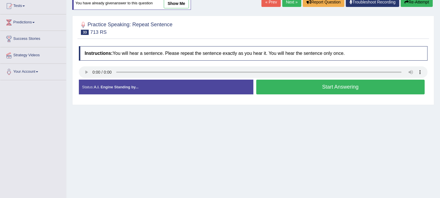
click at [330, 85] on button "Start Answering" at bounding box center [340, 87] width 169 height 15
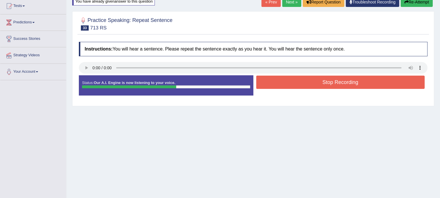
click at [330, 85] on button "Stop Recording" at bounding box center [340, 82] width 169 height 13
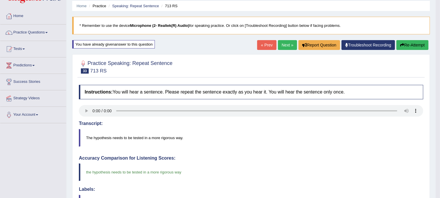
scroll to position [20, 0]
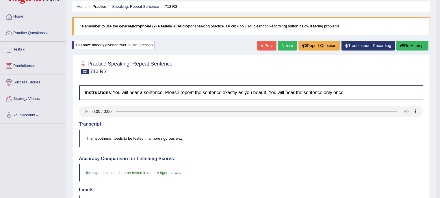
click at [283, 43] on link "Next »" at bounding box center [287, 46] width 19 height 10
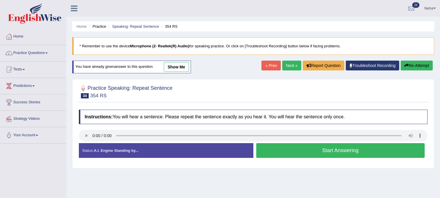
click at [306, 149] on button "Start Answering" at bounding box center [340, 150] width 169 height 15
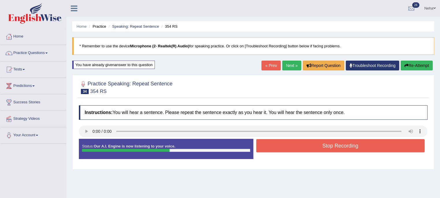
click at [306, 149] on button "Stop Recording" at bounding box center [340, 145] width 169 height 13
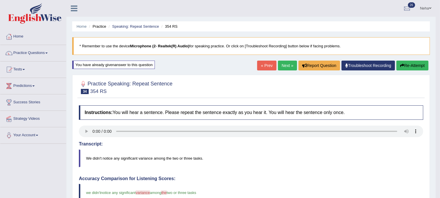
click at [283, 65] on link "Next »" at bounding box center [287, 66] width 19 height 10
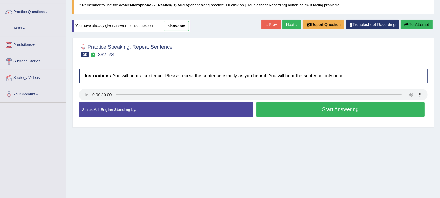
click at [313, 108] on button "Start Answering" at bounding box center [340, 109] width 169 height 15
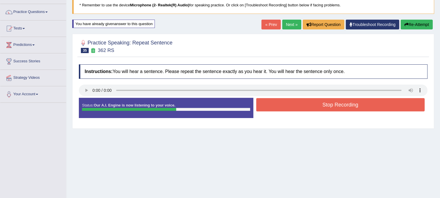
click at [313, 108] on button "Stop Recording" at bounding box center [340, 104] width 169 height 13
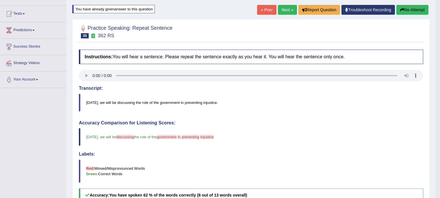
scroll to position [56, 0]
click at [408, 8] on button "Re-Attempt" at bounding box center [413, 10] width 32 height 10
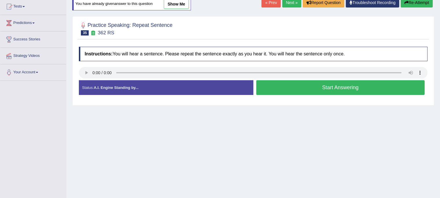
scroll to position [56, 0]
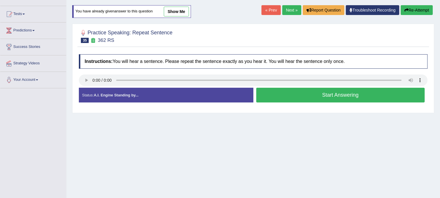
click at [272, 94] on button "Start Answering" at bounding box center [340, 95] width 169 height 15
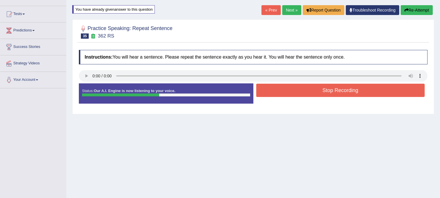
click at [272, 94] on button "Stop Recording" at bounding box center [340, 90] width 169 height 13
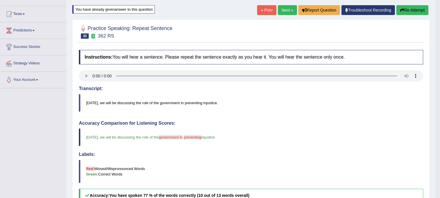
scroll to position [0, 0]
